Goal: Task Accomplishment & Management: Use online tool/utility

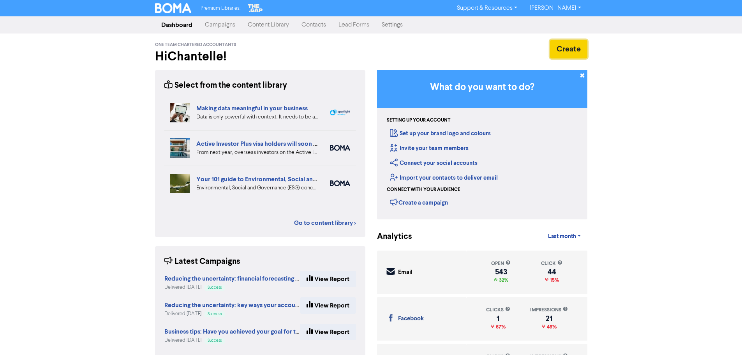
click at [570, 51] on button "Create" at bounding box center [568, 49] width 37 height 19
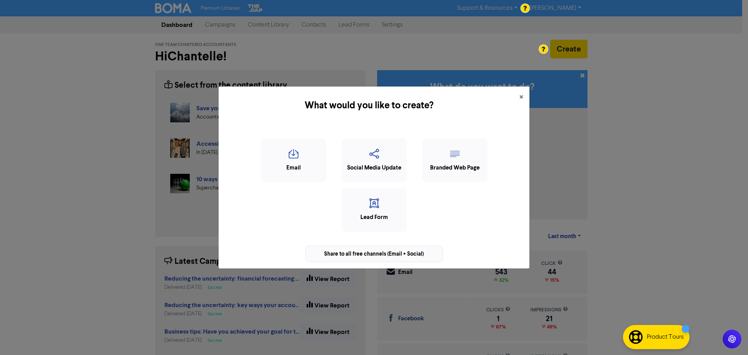
click at [389, 254] on div "Share to all free channels (Email + Social)" at bounding box center [375, 253] width 138 height 17
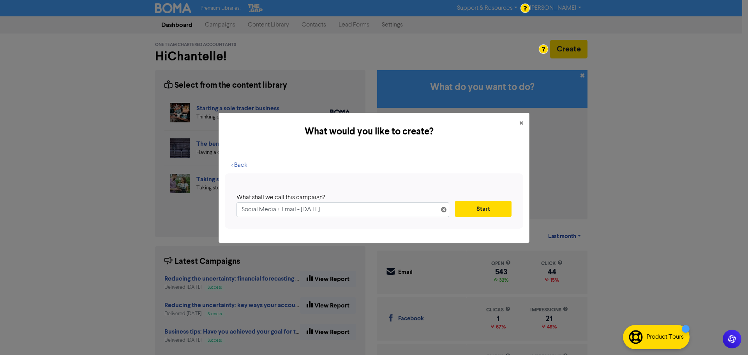
drag, startPoint x: 368, startPoint y: 213, endPoint x: 185, endPoint y: 207, distance: 183.2
click at [185, 207] on div "What would you like to create? × < Back What shall we call this campaign? Socia…" at bounding box center [374, 177] width 748 height 355
click at [294, 212] on input "OneTeam is Moving" at bounding box center [343, 209] width 213 height 15
type input "OneTeam is Moving!"
click at [492, 204] on button "Start" at bounding box center [483, 209] width 57 height 16
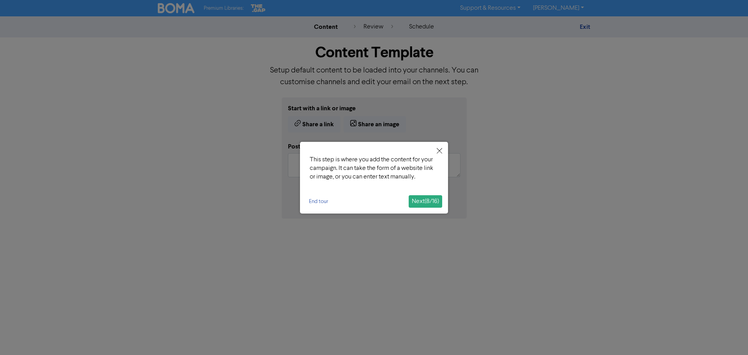
click at [439, 201] on button "Next ( 8 / 16 )" at bounding box center [426, 201] width 34 height 12
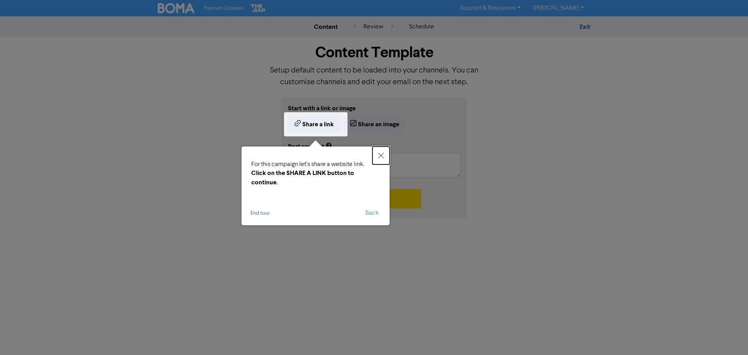
click at [383, 155] on icon "Close" at bounding box center [380, 155] width 5 height 5
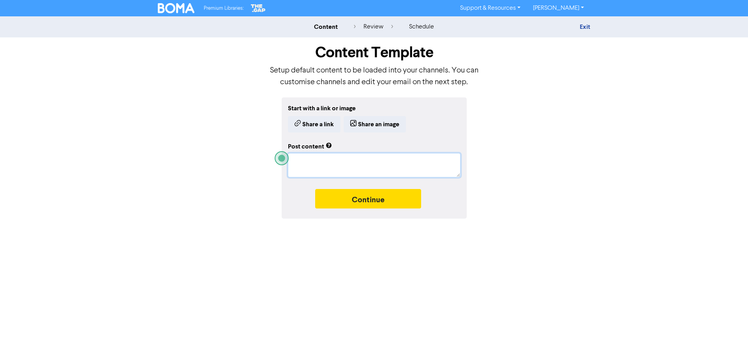
click at [353, 160] on textarea at bounding box center [374, 165] width 173 height 24
click at [305, 127] on button "Share a link" at bounding box center [314, 124] width 53 height 16
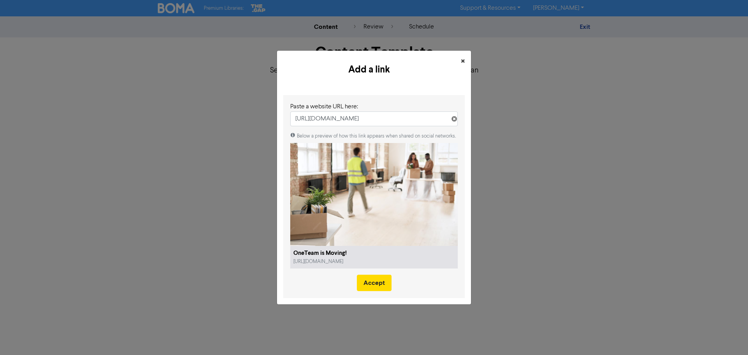
type input "[URL][DOMAIN_NAME]"
click at [463, 62] on span "×" at bounding box center [463, 62] width 4 height 12
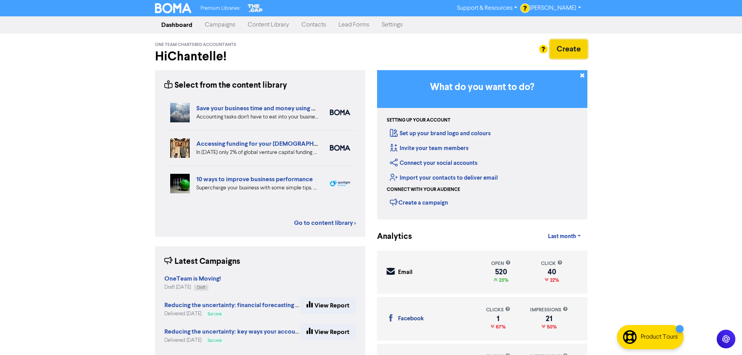
click at [574, 48] on button "Create" at bounding box center [568, 49] width 37 height 19
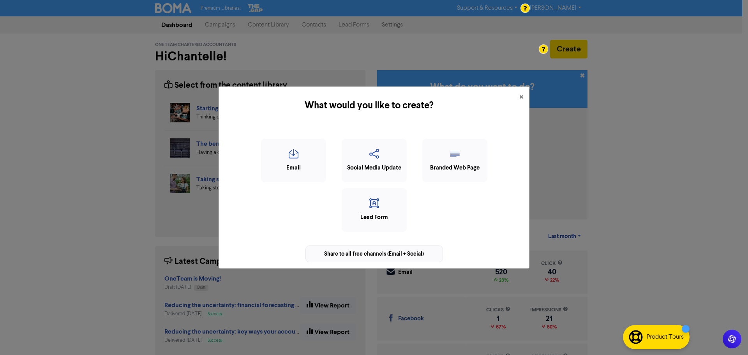
click at [367, 251] on div "Share to all free channels (Email + Social)" at bounding box center [375, 253] width 138 height 17
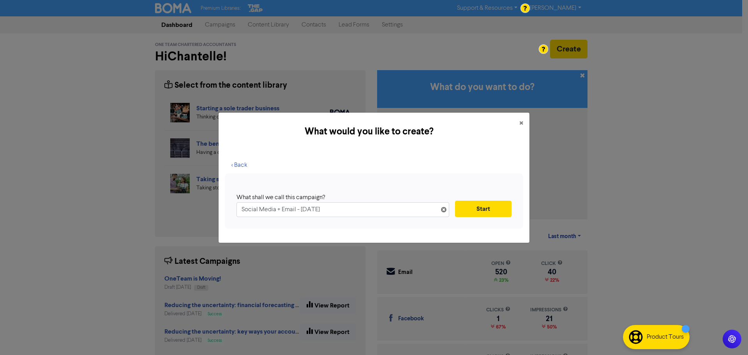
drag, startPoint x: 349, startPoint y: 212, endPoint x: 201, endPoint y: 191, distance: 148.7
click at [202, 192] on div "What would you like to create? × < Back What shall we call this campaign? Socia…" at bounding box center [374, 177] width 748 height 355
type input "OneTeam is Moving!"
click at [493, 212] on button "Start" at bounding box center [483, 209] width 57 height 16
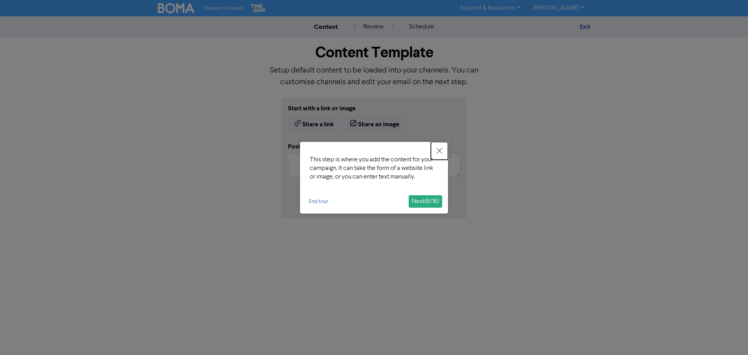
click at [439, 151] on icon "Close" at bounding box center [439, 150] width 5 height 5
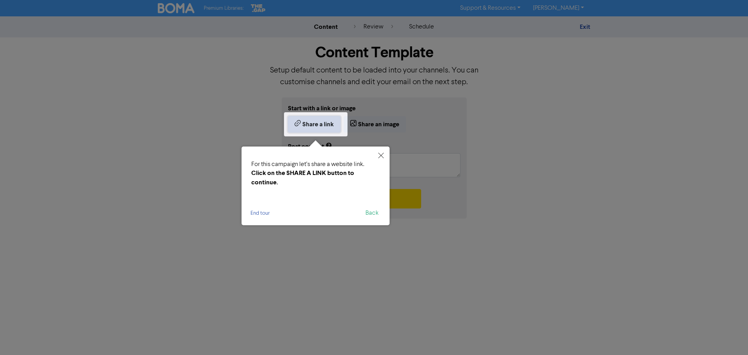
click at [328, 130] on button "Share a link" at bounding box center [314, 124] width 53 height 16
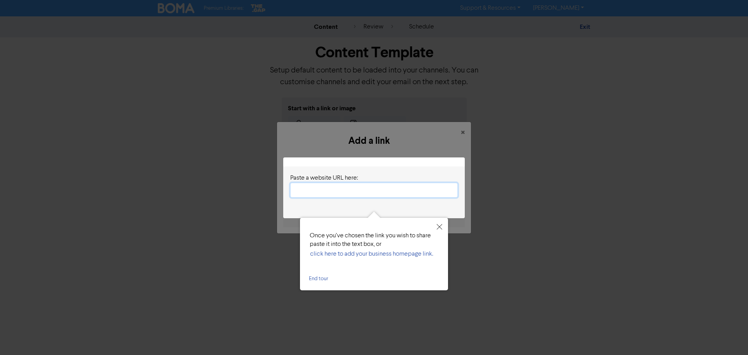
paste input "[URL][DOMAIN_NAME]"
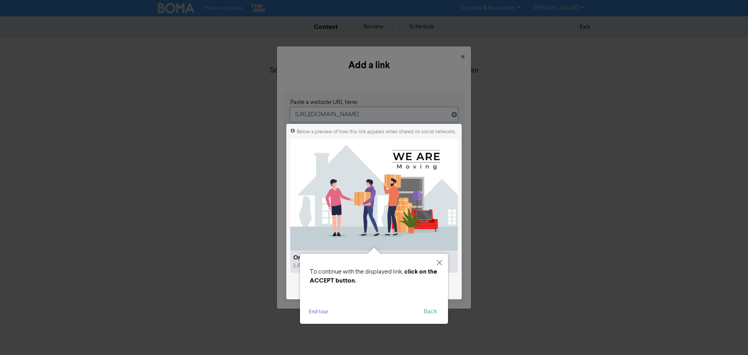
type input "[URL][DOMAIN_NAME]"
click at [439, 264] on icon "Close" at bounding box center [439, 262] width 5 height 5
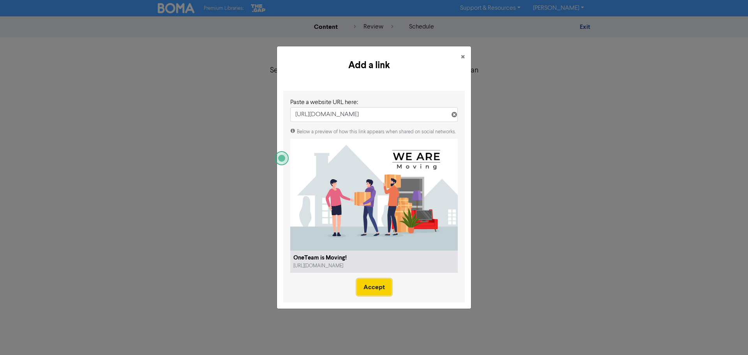
click at [376, 288] on button "Accept" at bounding box center [374, 287] width 35 height 16
type textarea "x"
type textarea "Our new address: [STREET_ADDRESS] - it’s the same address, but in the [GEOGRAPH…"
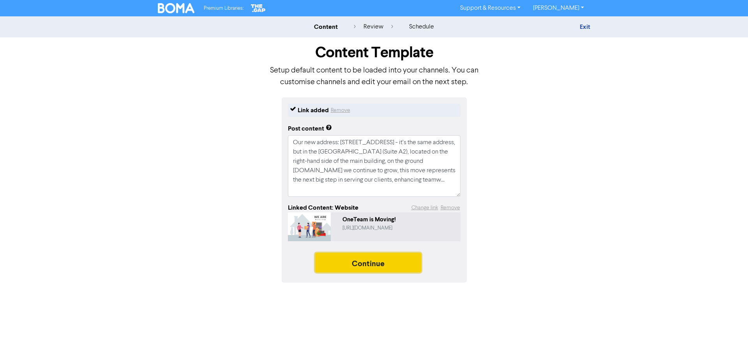
click at [377, 262] on button "Continue" at bounding box center [368, 262] width 106 height 19
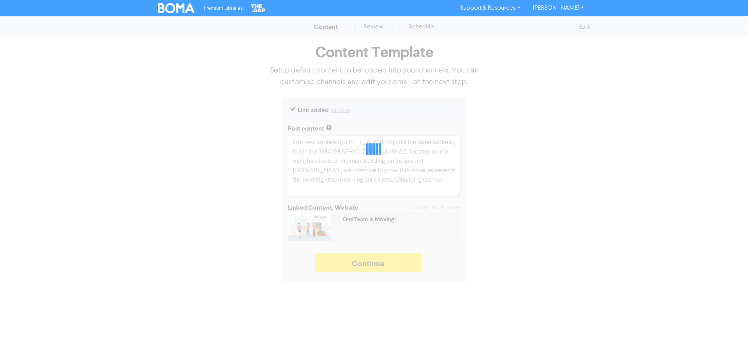
type textarea "x"
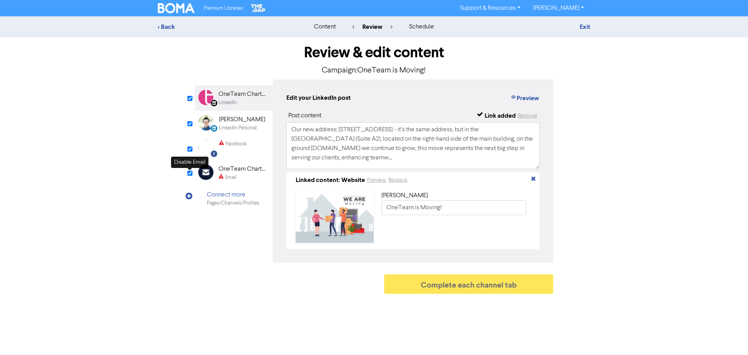
click at [190, 173] on input "checkbox" at bounding box center [189, 173] width 5 height 5
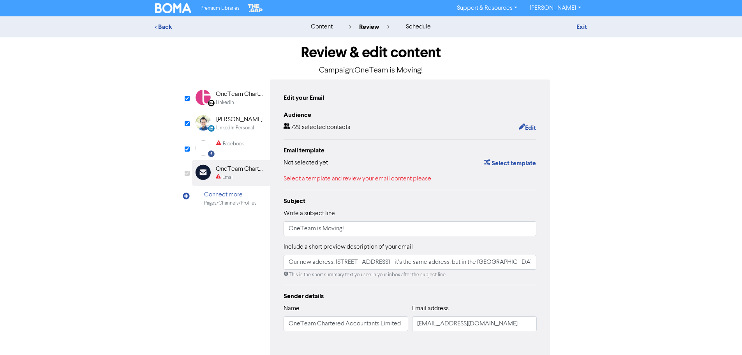
checkbox input "false"
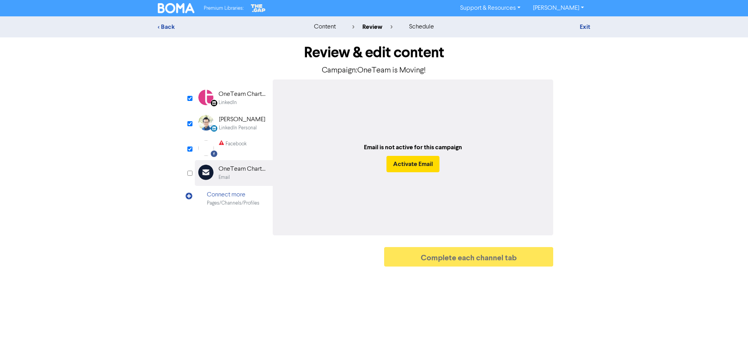
click at [235, 143] on div "Facebook" at bounding box center [236, 143] width 21 height 7
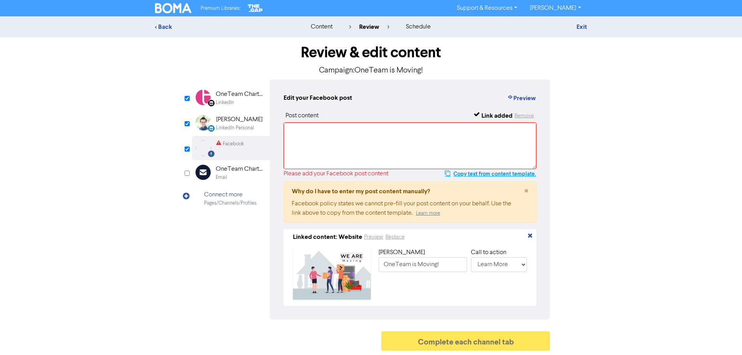
click at [509, 172] on button "Copy text from content template." at bounding box center [491, 173] width 92 height 9
click at [417, 152] on textarea at bounding box center [410, 145] width 253 height 47
paste textarea "Our new address: [STREET_ADDRESS] - it’s the same address, but in the [GEOGRAPH…"
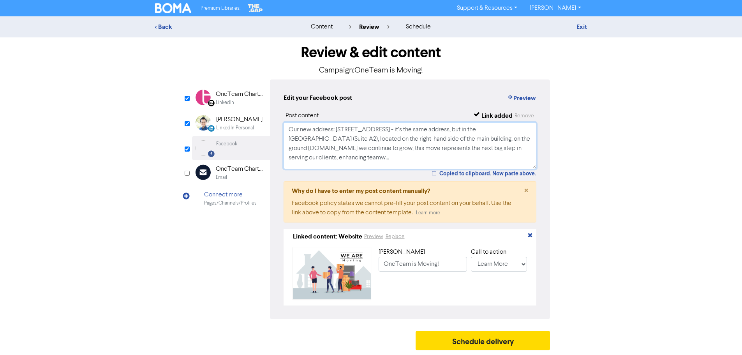
scroll to position [3, 0]
type textarea "Our new address: [STREET_ADDRESS] - it’s the same address, but in the [GEOGRAPH…"
click at [524, 263] on select "No Button Shop Now Apply Now Book Now Buy Now Contact Us Download Learn More Se…" at bounding box center [499, 264] width 57 height 15
click at [471, 257] on select "No Button Shop Now Apply Now Book Now Buy Now Contact Us Download Learn More Se…" at bounding box center [499, 264] width 57 height 15
click at [524, 96] on button "Preview" at bounding box center [522, 98] width 30 height 10
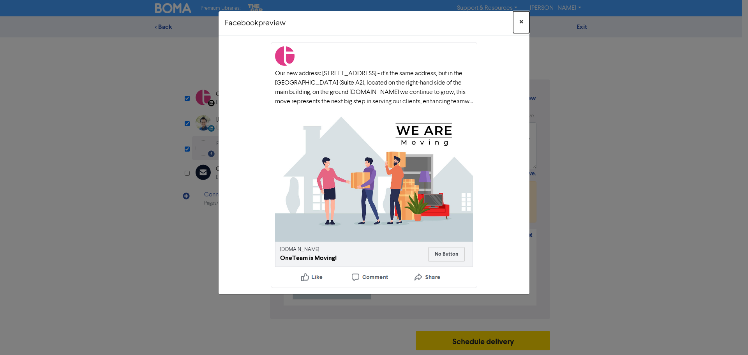
click at [521, 20] on span "×" at bounding box center [521, 22] width 4 height 12
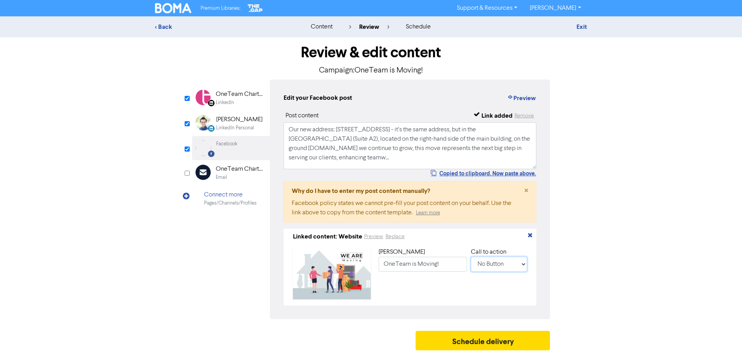
click at [522, 263] on select "No Button Shop Now Apply Now Book Now Buy Now Contact Us Download Learn More Se…" at bounding box center [499, 264] width 57 height 15
select select "CONTACT_US"
click at [471, 257] on select "No Button Shop Now Apply Now Book Now Buy Now Contact Us Download Learn More Se…" at bounding box center [499, 264] width 57 height 15
click at [523, 97] on button "Preview" at bounding box center [522, 98] width 30 height 10
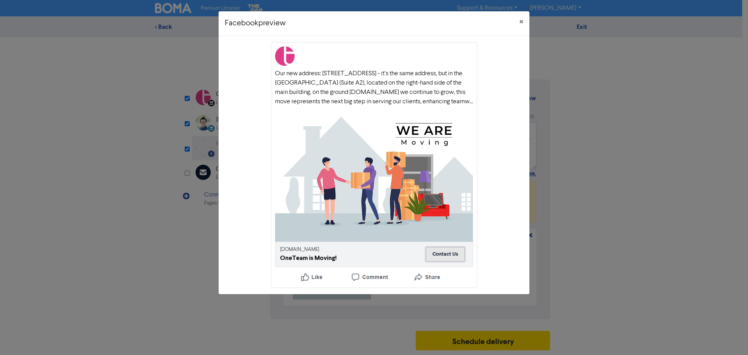
click at [442, 261] on button "Contact Us" at bounding box center [445, 254] width 39 height 14
click at [522, 22] on span "×" at bounding box center [521, 22] width 4 height 12
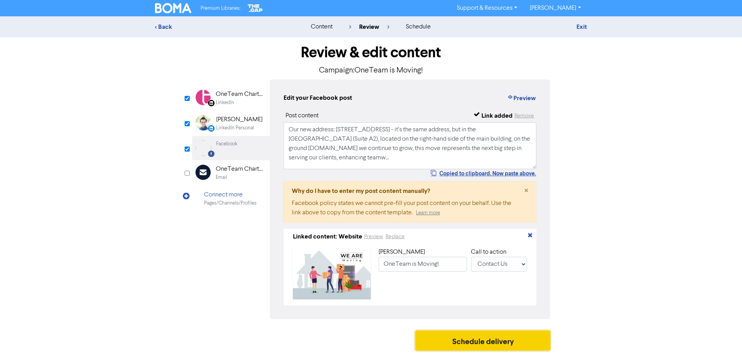
click at [489, 337] on button "Schedule delivery" at bounding box center [483, 340] width 135 height 19
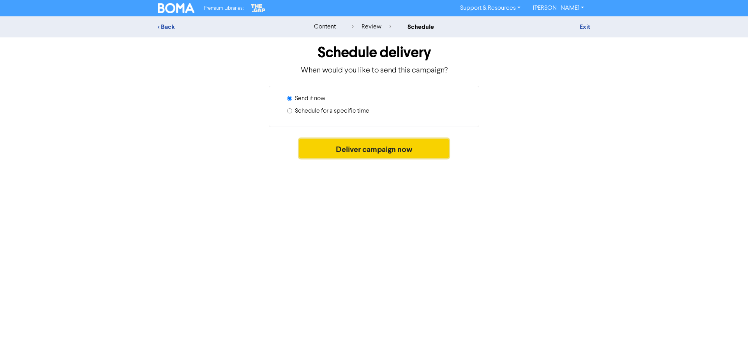
click at [361, 151] on button "Deliver campaign now" at bounding box center [374, 148] width 150 height 19
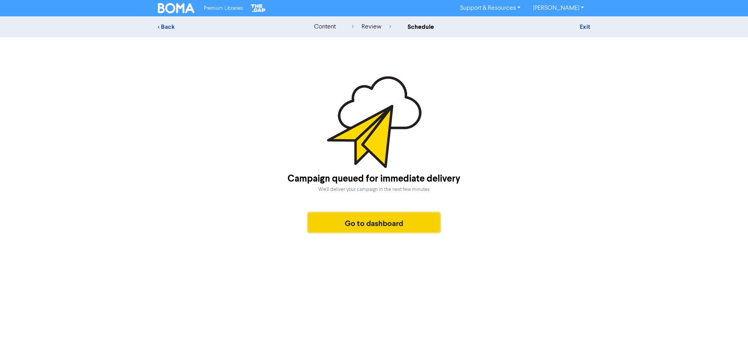
click at [373, 223] on button "Go to dashboard" at bounding box center [374, 222] width 132 height 19
